Goal: Task Accomplishment & Management: Complete application form

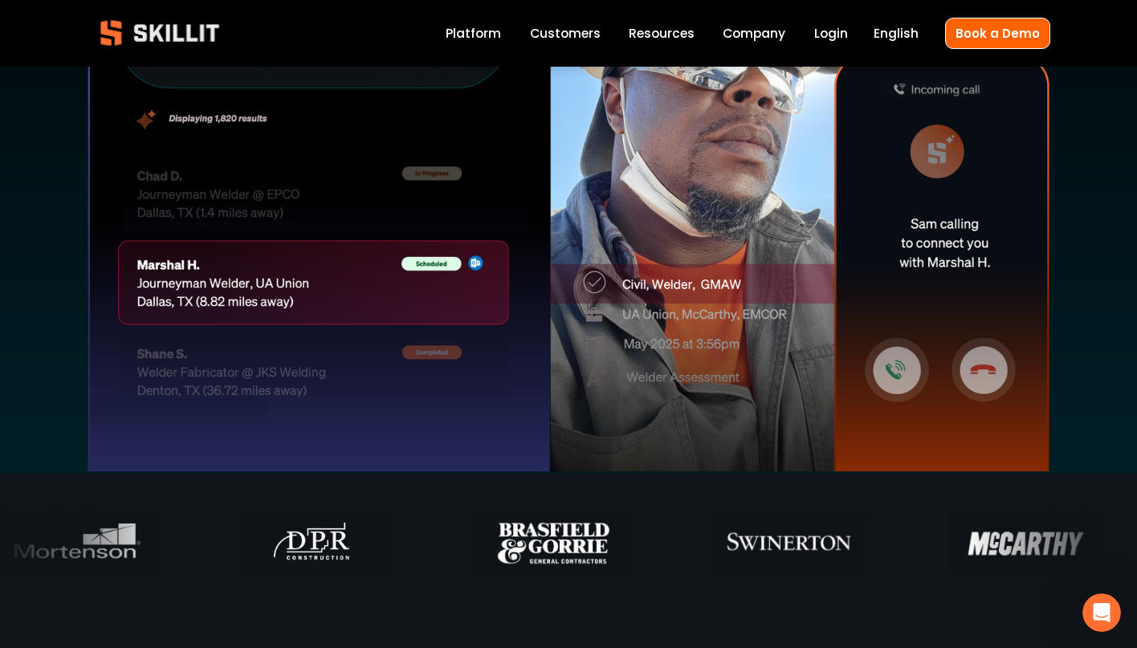
scroll to position [593, 0]
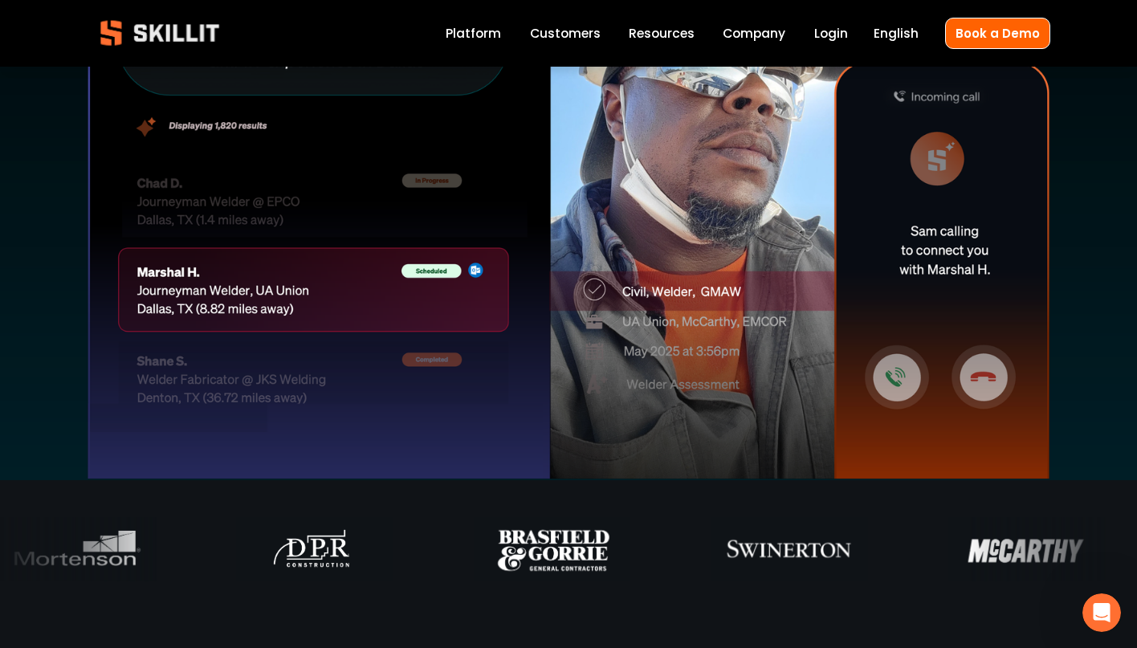
click at [457, 32] on link "Platform" at bounding box center [472, 33] width 55 height 22
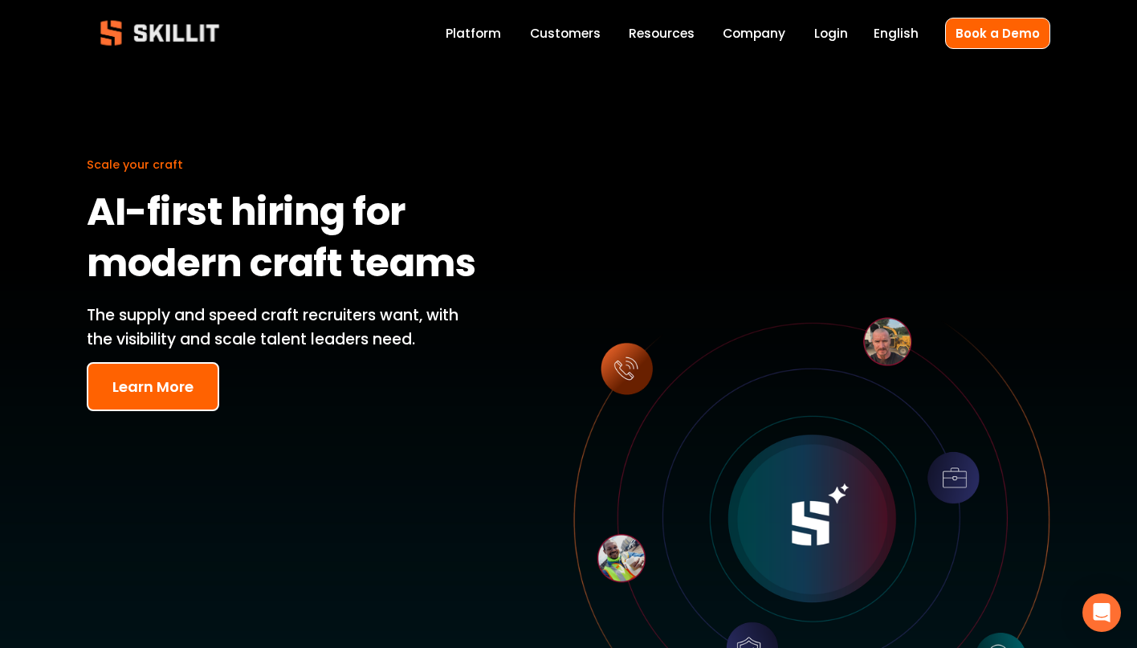
click at [584, 35] on link "Customers" at bounding box center [565, 33] width 71 height 22
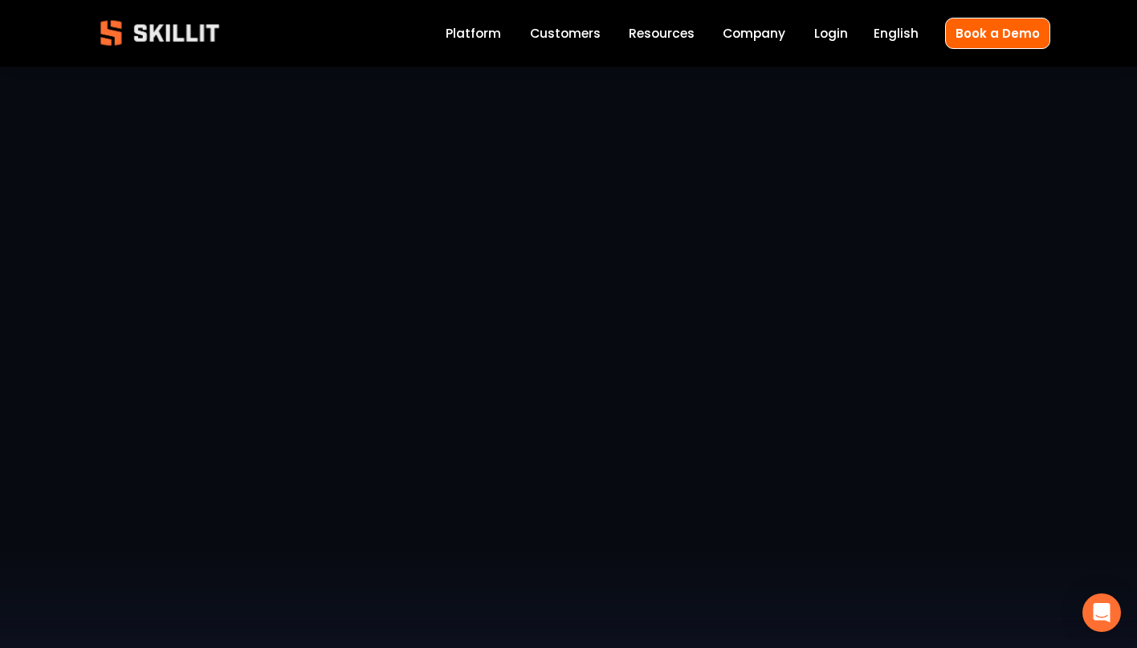
click at [739, 38] on link "Company" at bounding box center [753, 33] width 63 height 22
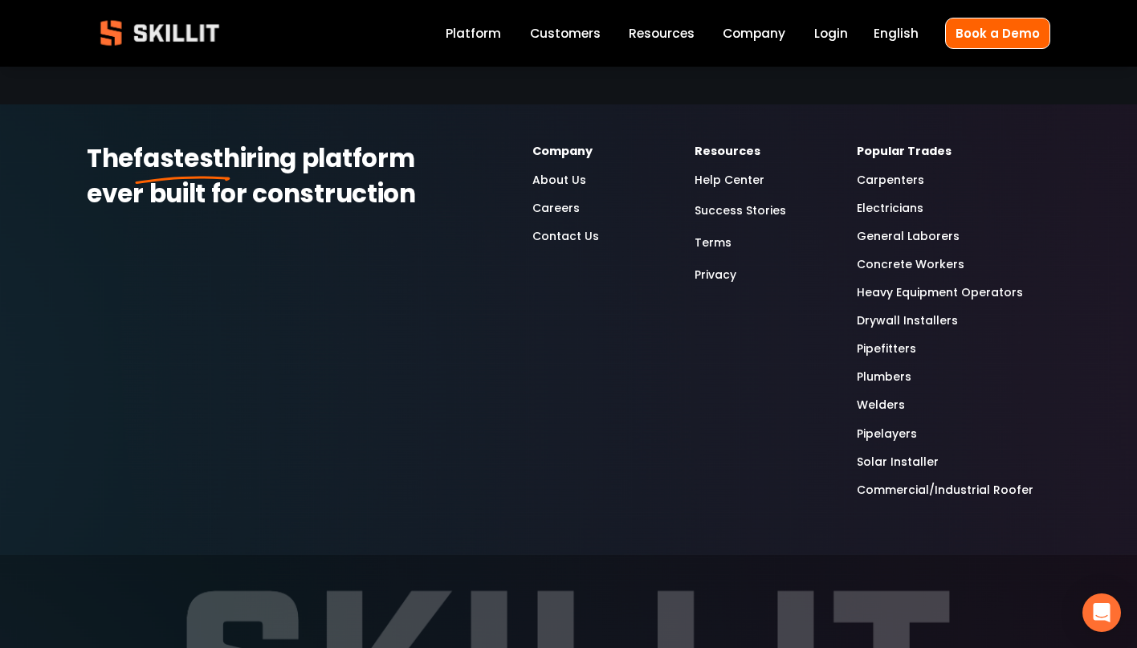
scroll to position [4948, 0]
click at [559, 215] on link "Careers" at bounding box center [555, 207] width 47 height 18
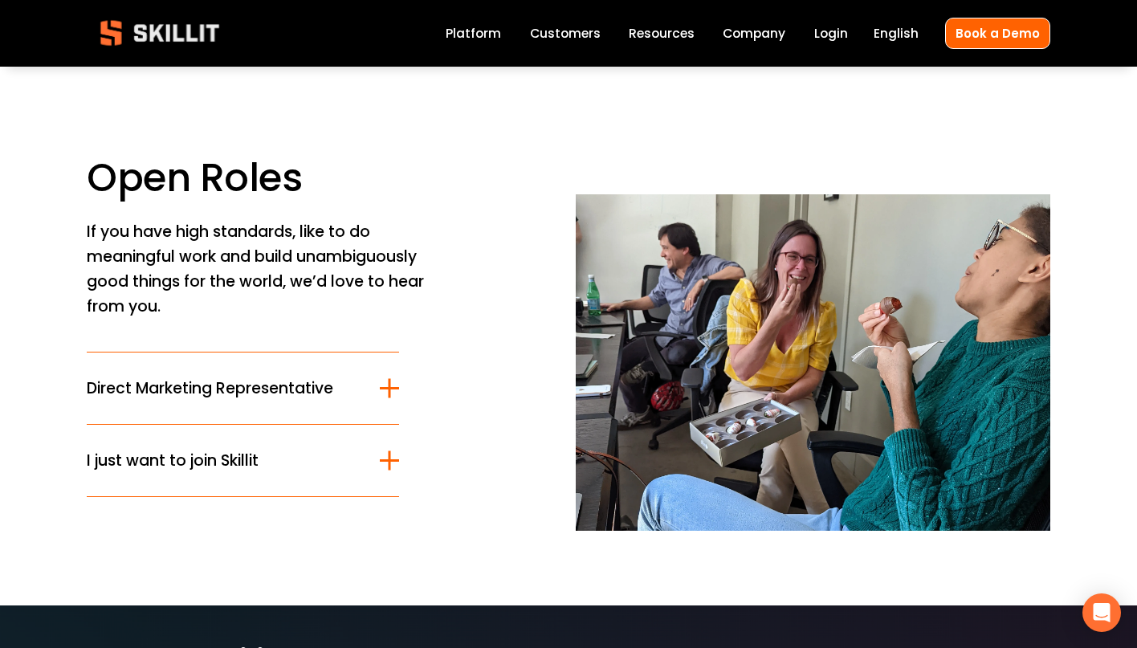
click at [227, 467] on span "I just want to join Skillit" at bounding box center [233, 460] width 293 height 23
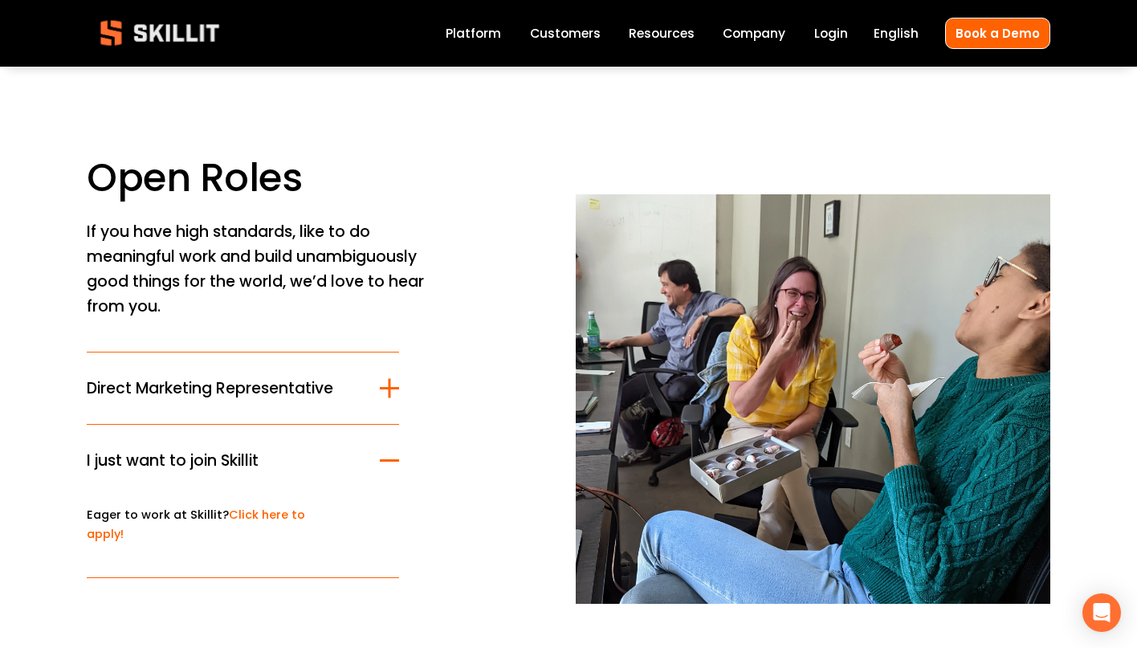
click at [262, 516] on link "Click here to apply!" at bounding box center [196, 523] width 218 height 35
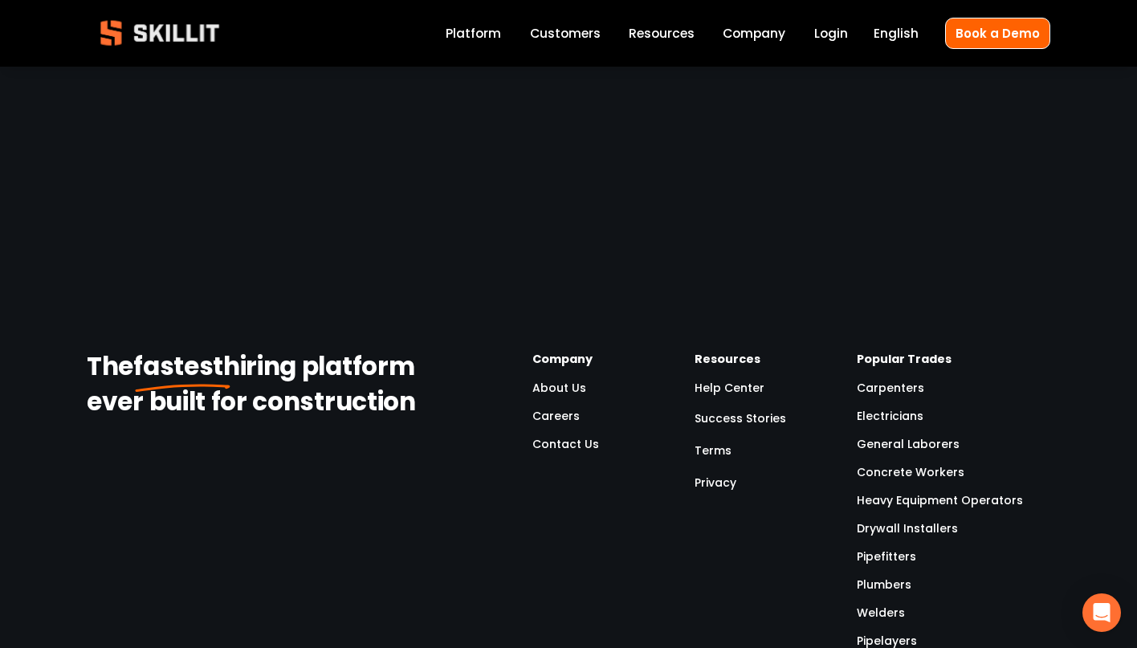
scroll to position [1842, 0]
